Goal: Complete application form

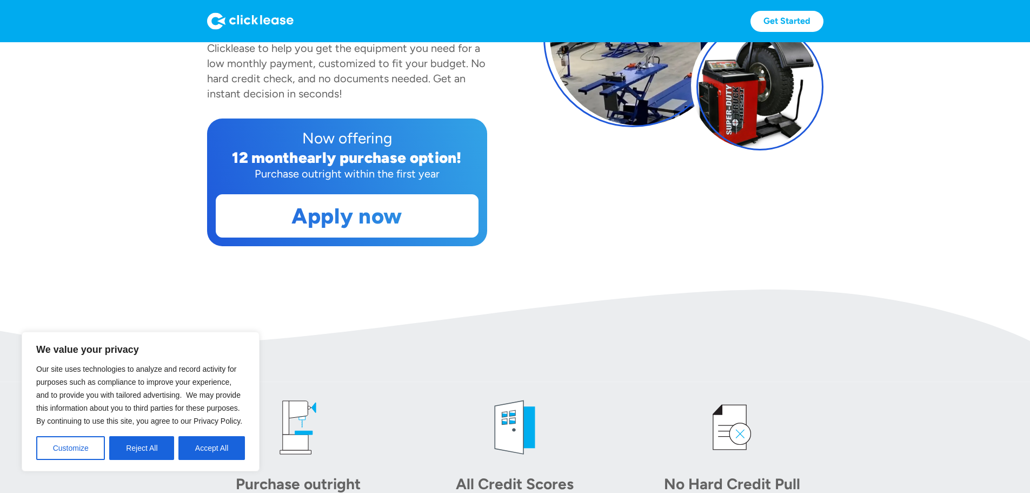
scroll to position [270, 0]
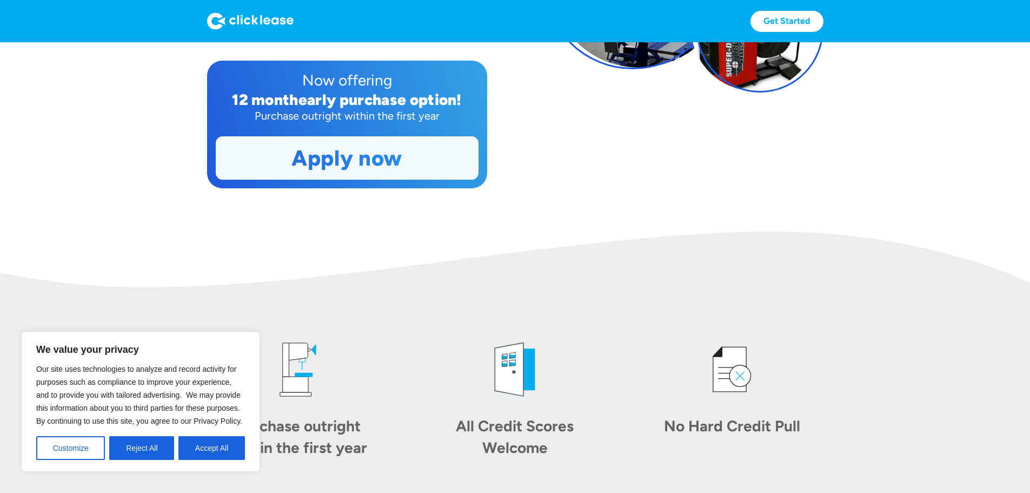
click at [304, 179] on link "Apply now" at bounding box center [347, 158] width 262 height 42
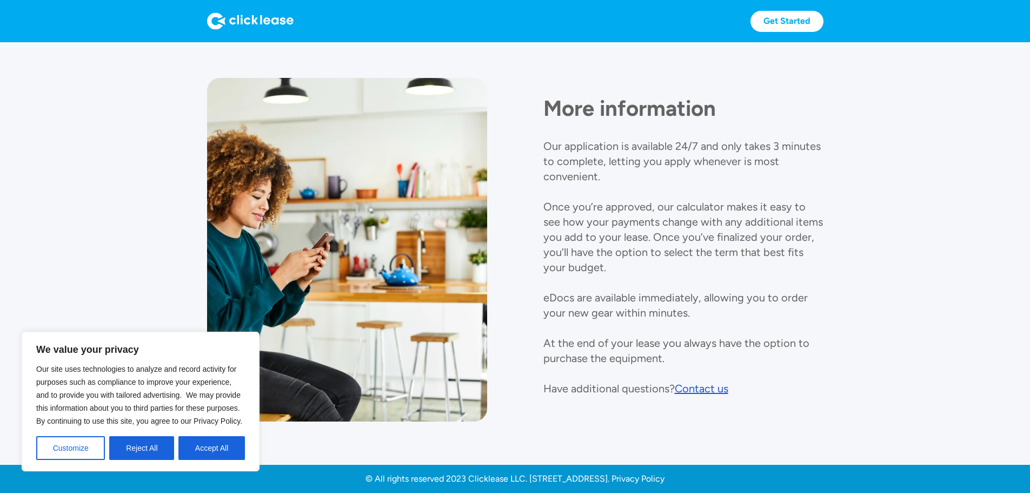
scroll to position [1269, 0]
click at [139, 448] on button "Reject All" at bounding box center [141, 448] width 65 height 24
